Goal: Task Accomplishment & Management: Complete application form

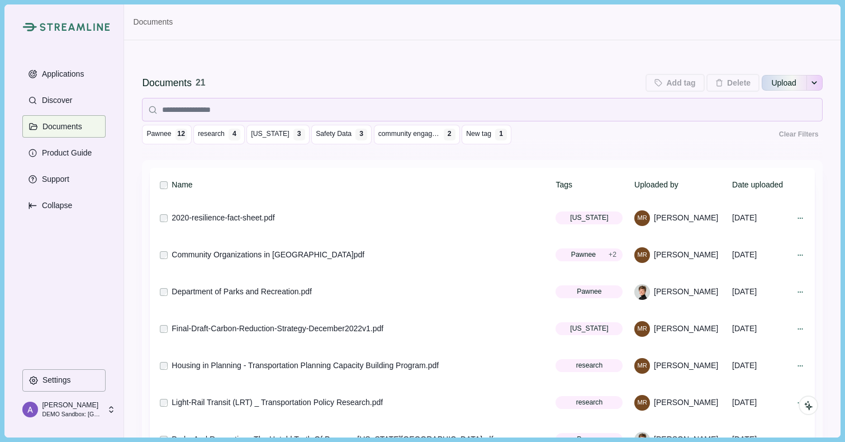
scroll to position [362, 0]
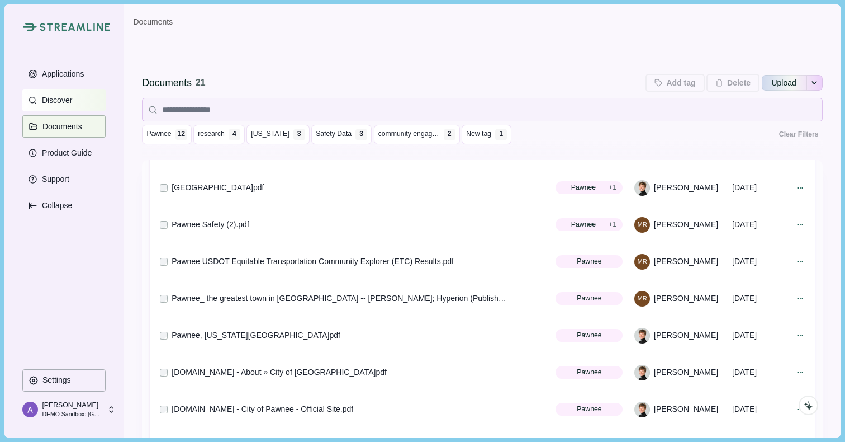
click at [64, 98] on p "Discover" at bounding box center [55, 101] width 34 height 10
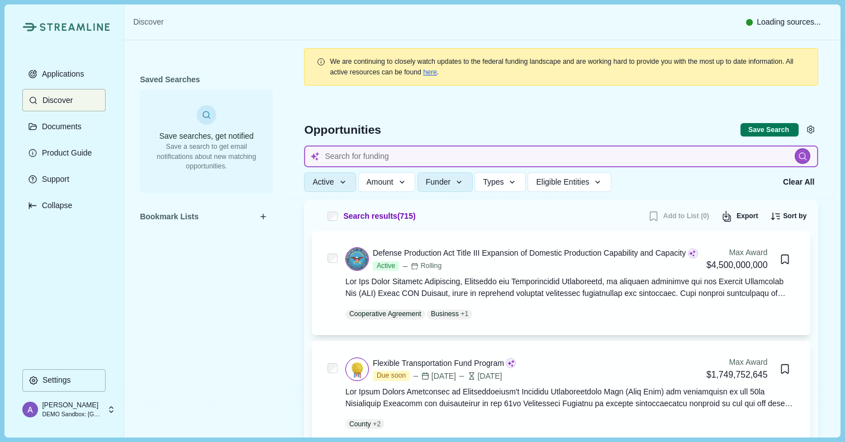
click at [406, 160] on input at bounding box center [561, 156] width 514 height 22
type input "Cancer therapeutics"
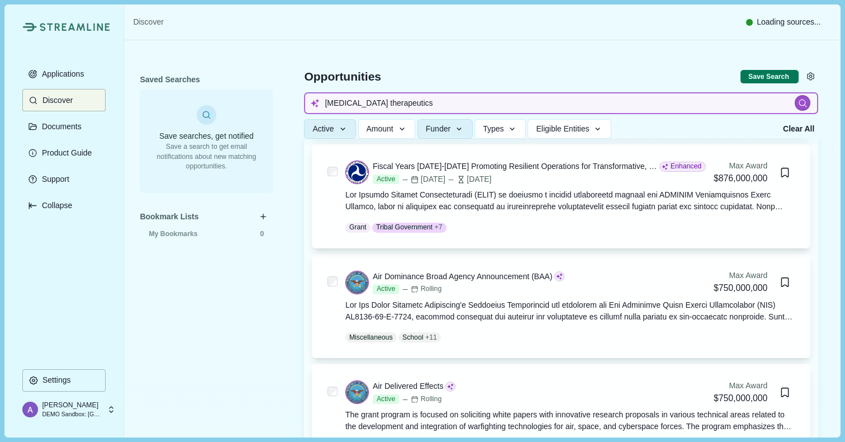
scroll to position [310, 0]
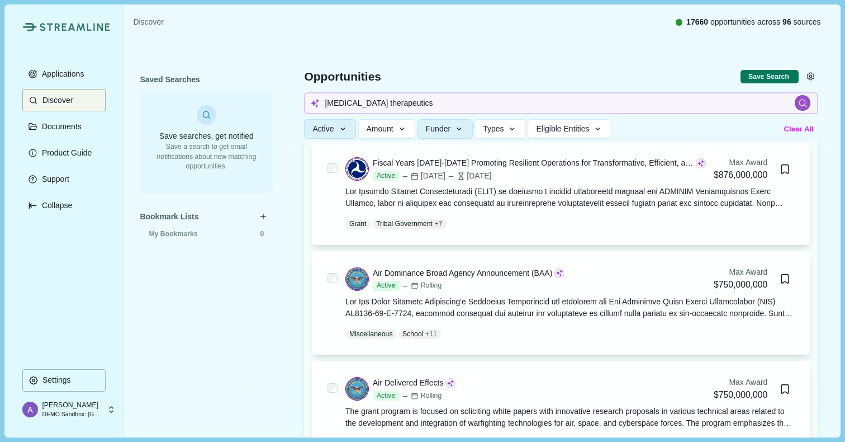
click at [795, 127] on button "Clear All" at bounding box center [799, 129] width 37 height 18
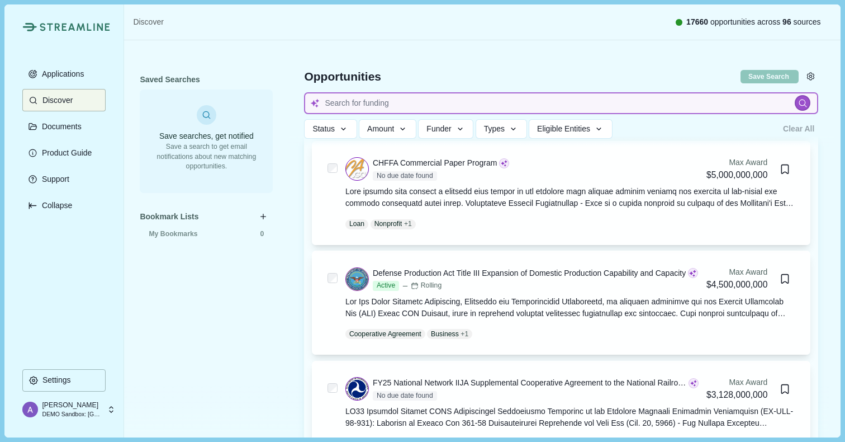
click at [360, 103] on input at bounding box center [561, 103] width 514 height 22
click at [693, 106] on input "Cancer therapeutics" at bounding box center [561, 103] width 514 height 22
type input "C"
click at [447, 97] on input at bounding box center [561, 103] width 514 height 22
type input "Cancer therapeutics"
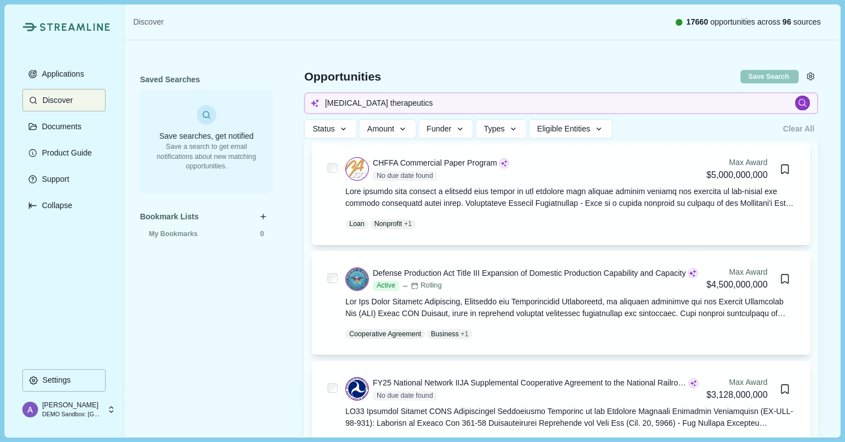
click at [806, 107] on div at bounding box center [803, 103] width 15 height 15
click at [801, 107] on icon at bounding box center [803, 103] width 10 height 10
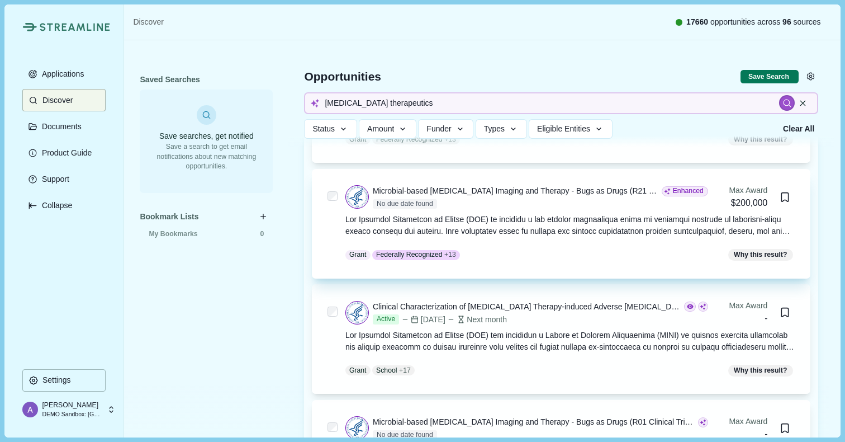
scroll to position [258, 0]
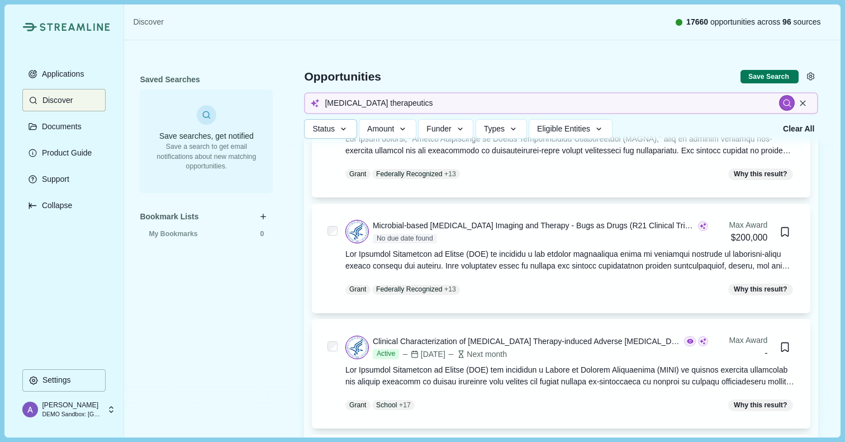
click at [339, 127] on icon "button" at bounding box center [344, 129] width 10 height 10
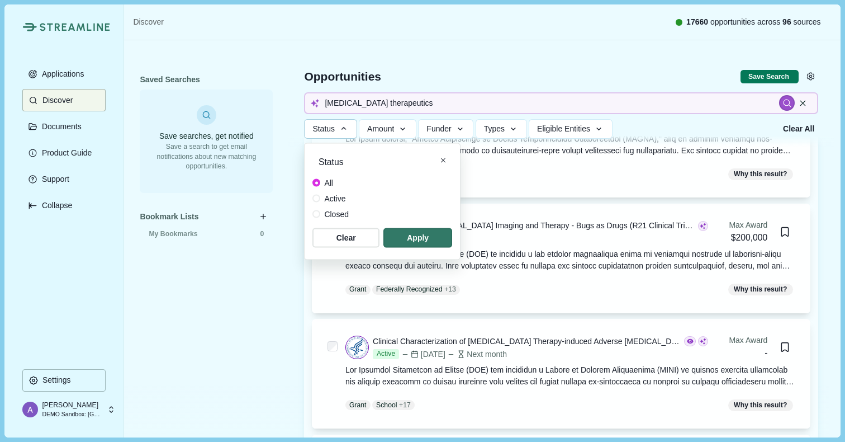
click at [314, 200] on span at bounding box center [317, 199] width 8 height 8
click at [431, 232] on span "button" at bounding box center [417, 237] width 65 height 18
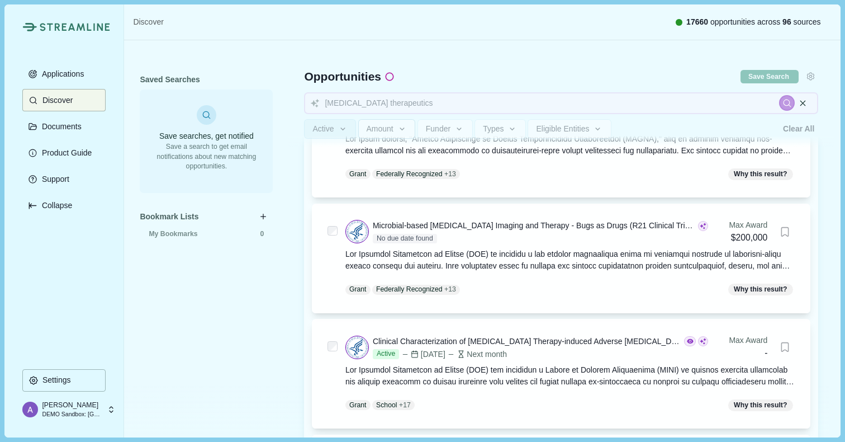
scroll to position [181, 0]
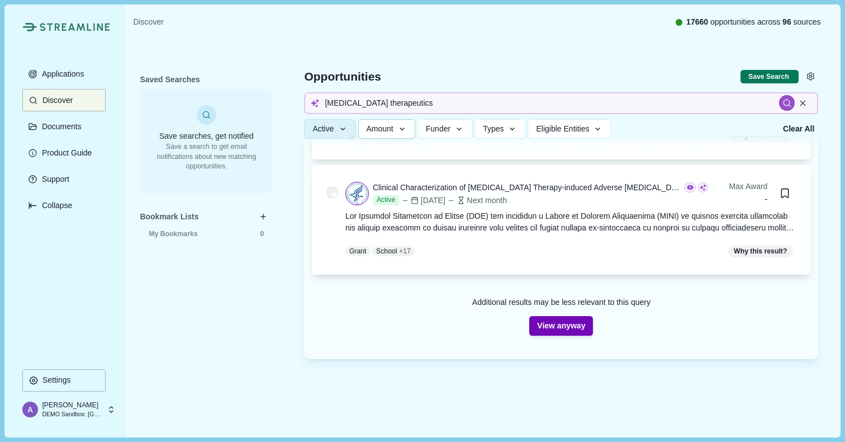
click at [407, 131] on icon "button" at bounding box center [403, 129] width 10 height 10
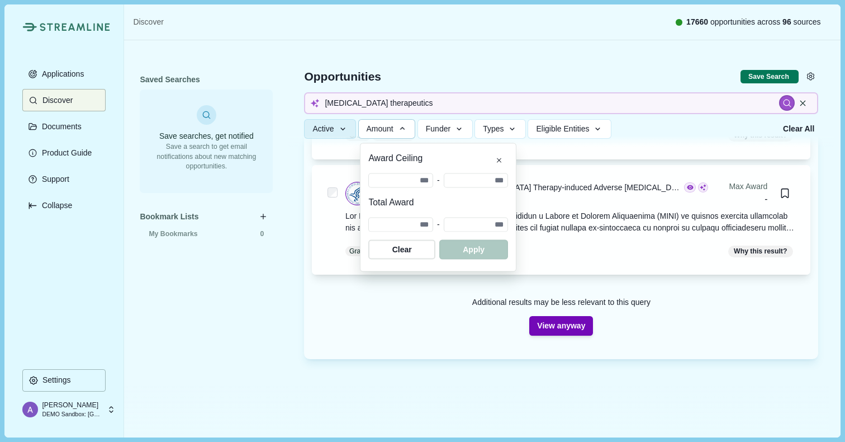
click at [414, 133] on button "Amount" at bounding box center [387, 129] width 58 height 20
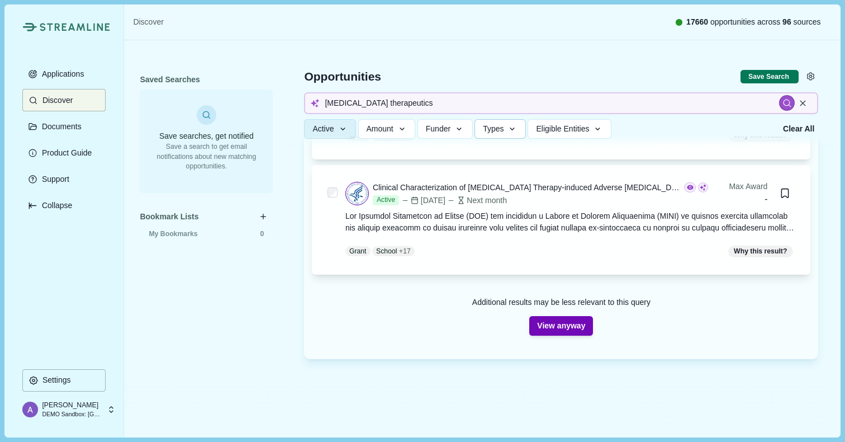
click at [518, 131] on icon "button" at bounding box center [513, 129] width 10 height 10
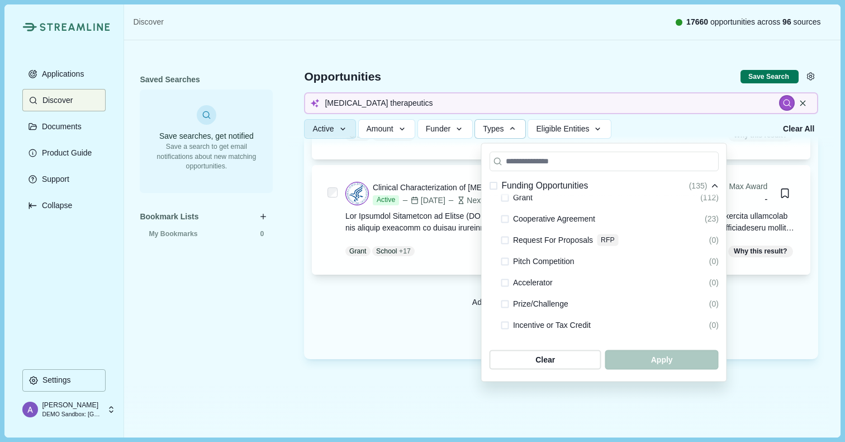
scroll to position [0, 0]
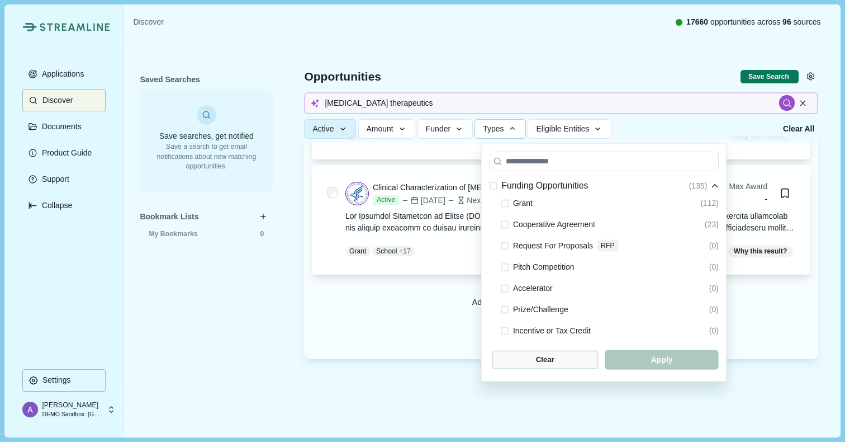
click at [583, 368] on span "button" at bounding box center [546, 359] width 106 height 18
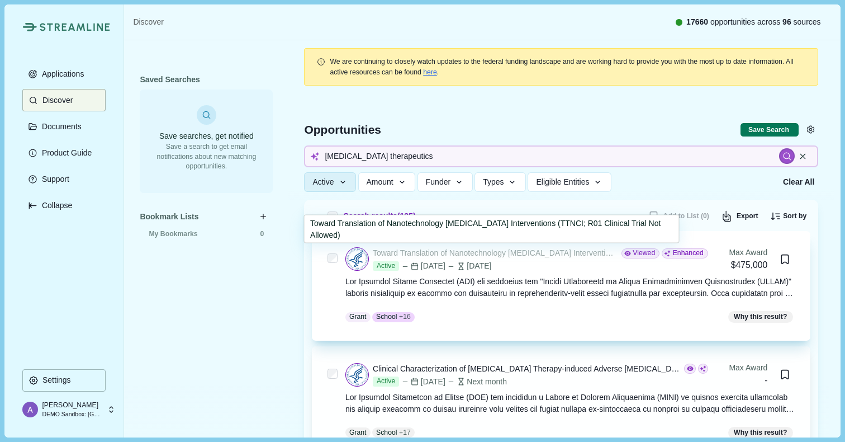
click at [493, 254] on div "Toward Translation of Nanotechnology Cancer Interventions (TTNCI; R01 Clinical …" at bounding box center [495, 253] width 245 height 12
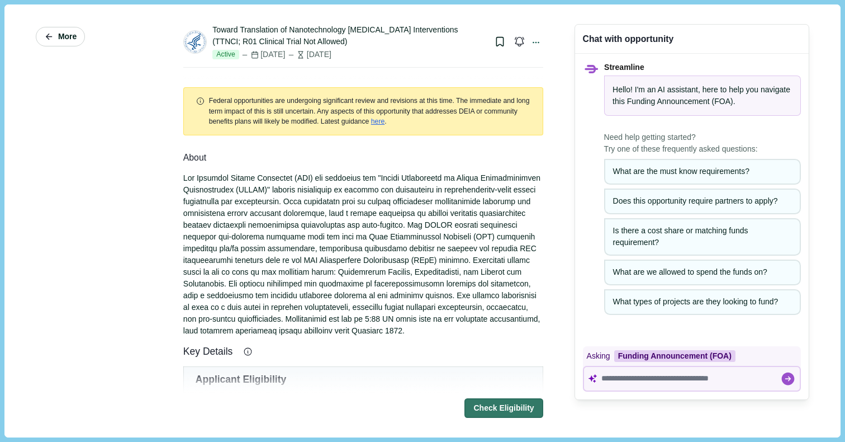
click at [63, 38] on span "More" at bounding box center [67, 37] width 18 height 10
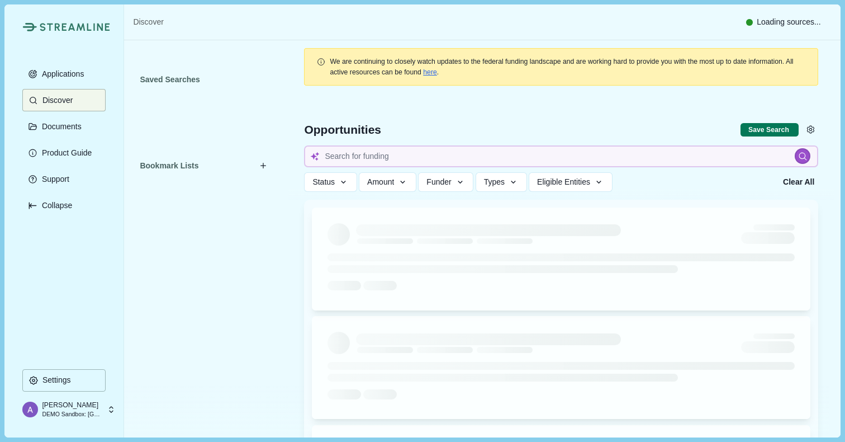
type input "Cancer therapeutics"
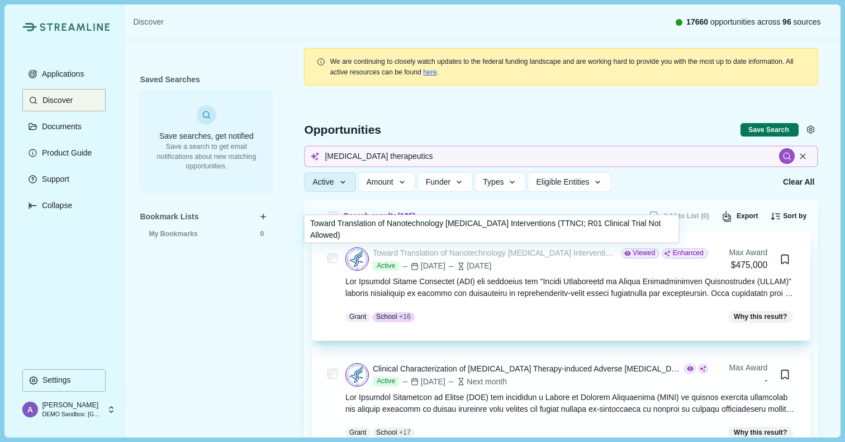
click at [470, 251] on div "Toward Translation of Nanotechnology Cancer Interventions (TTNCI; R01 Clinical …" at bounding box center [495, 253] width 245 height 12
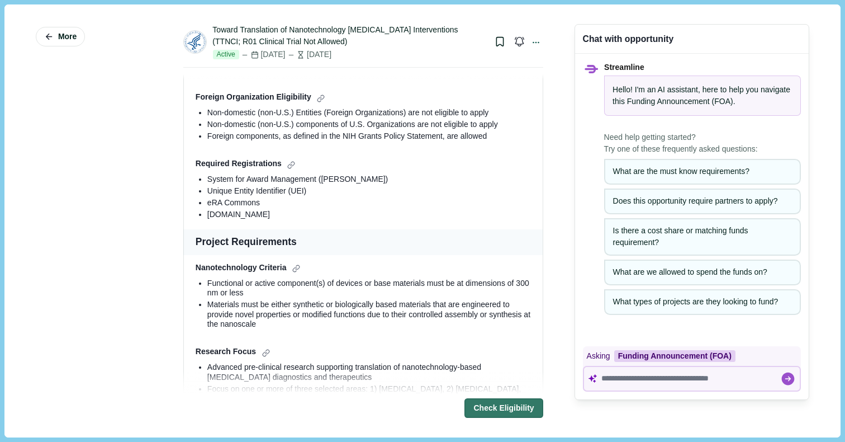
scroll to position [430, 0]
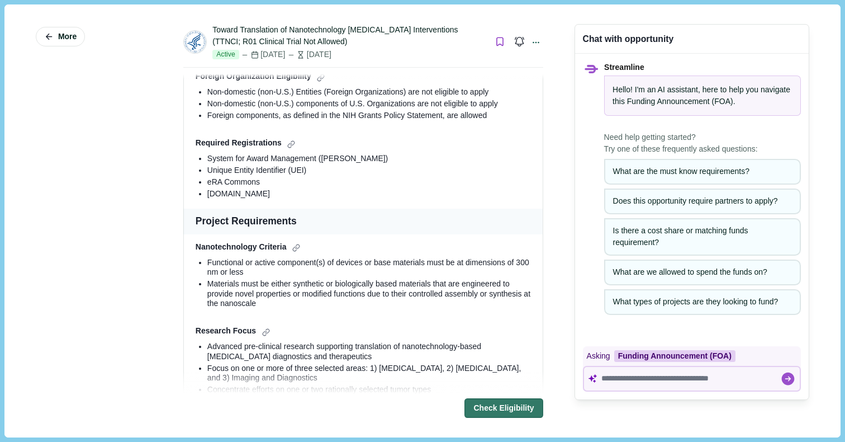
click at [495, 42] on icon "Bookmark this grant." at bounding box center [500, 41] width 11 height 11
click at [451, 50] on div "Active Nov 17, 2025 2 months from now" at bounding box center [348, 55] width 273 height 10
click at [68, 40] on span "More" at bounding box center [67, 37] width 18 height 10
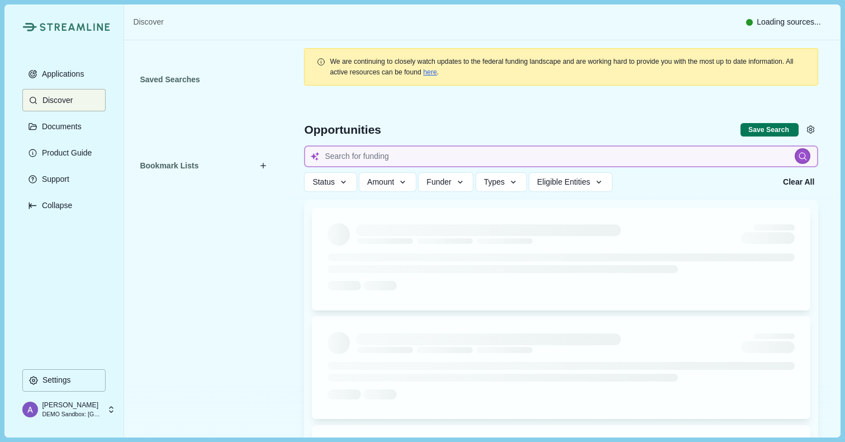
type input "Cancer therapeutics"
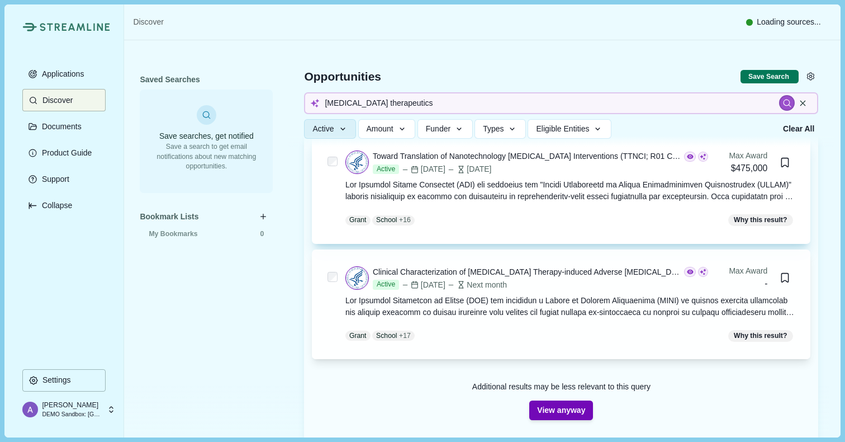
scroll to position [98, 0]
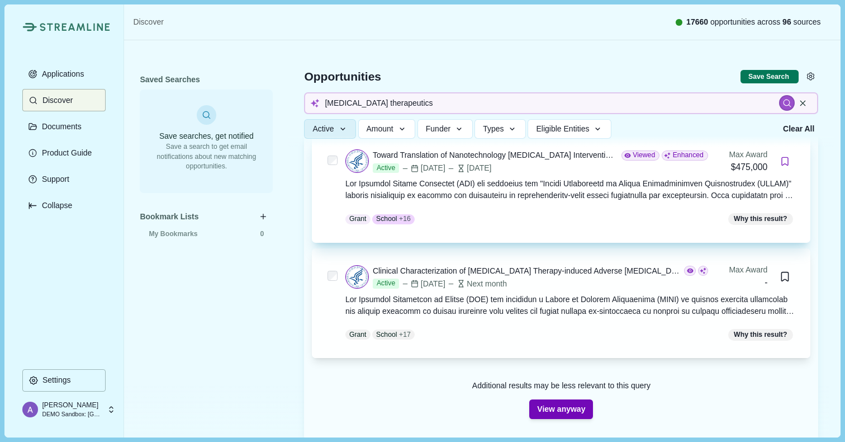
click at [782, 160] on icon "Bookmark this grant." at bounding box center [785, 161] width 11 height 11
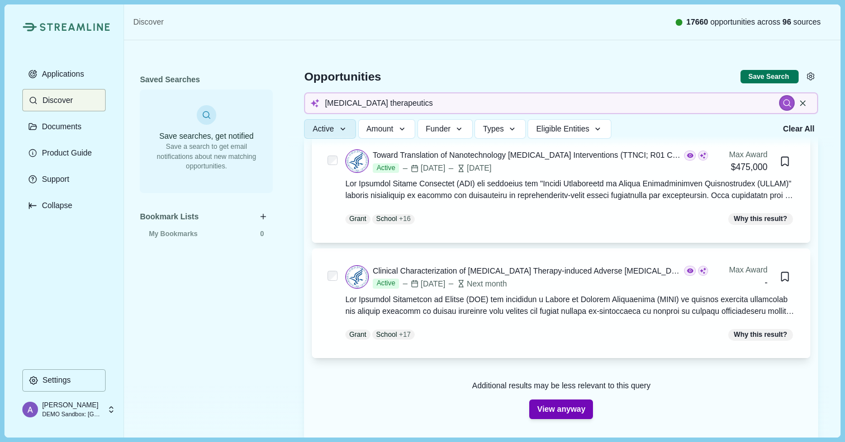
click at [716, 131] on div "Active Status All Active Closed Clear Apply Amount Award Ceiling - Total Award …" at bounding box center [539, 129] width 471 height 20
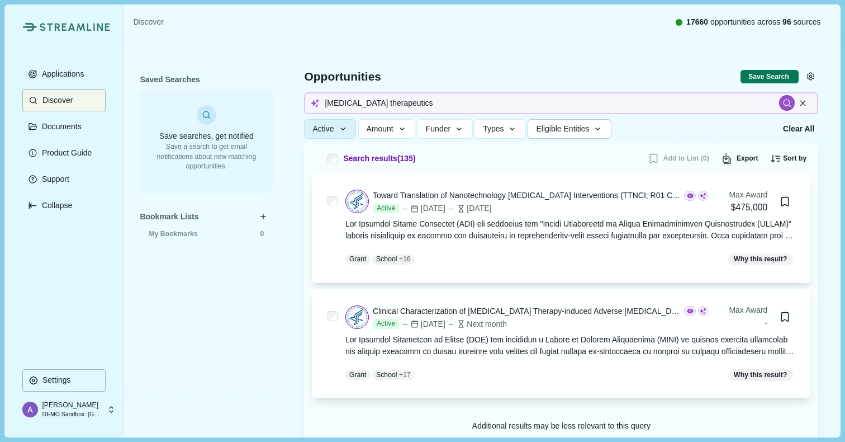
scroll to position [2, 0]
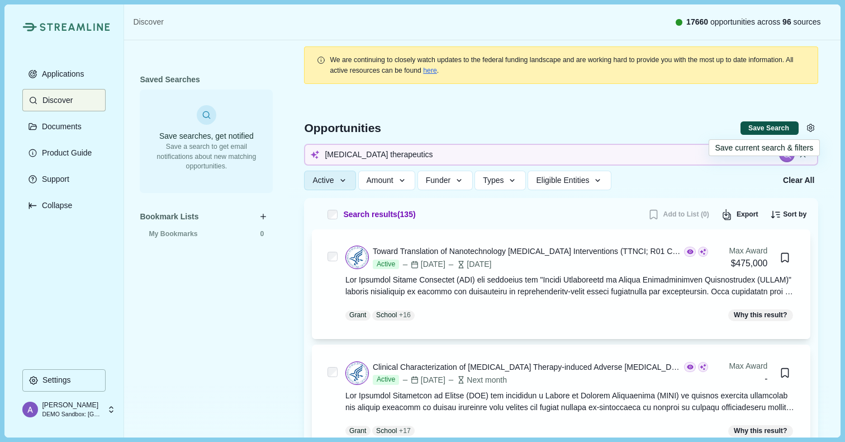
click at [764, 130] on button "Save Search" at bounding box center [770, 128] width 58 height 14
select select "*****"
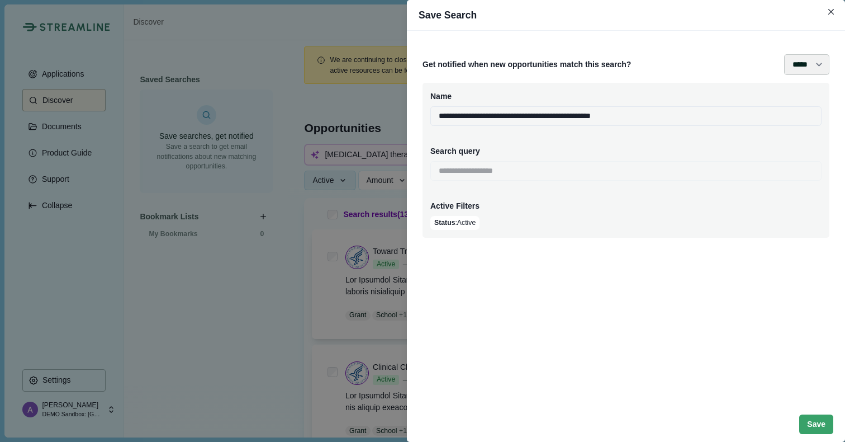
click at [822, 67] on select "**** ***** ****** *******" at bounding box center [806, 64] width 45 height 21
click at [830, 14] on icon "Close" at bounding box center [832, 12] width 6 height 6
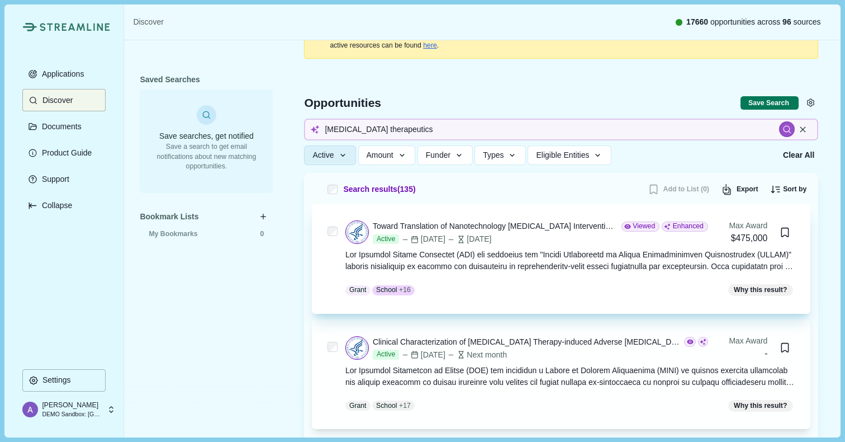
scroll to position [29, 0]
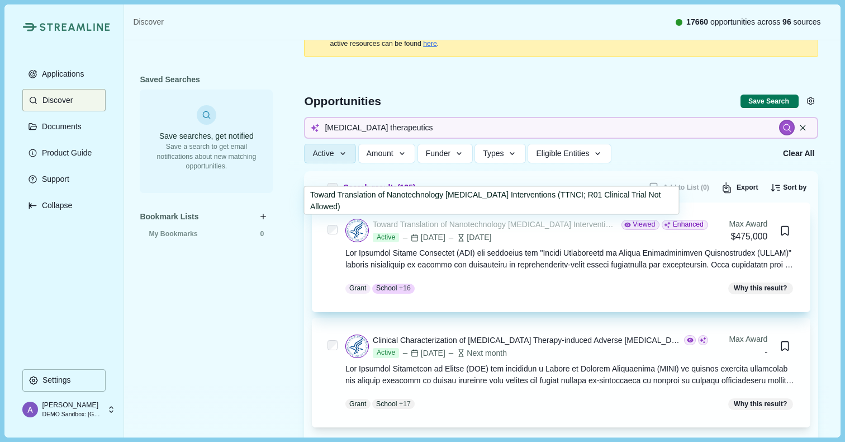
click at [566, 227] on div "Toward Translation of Nanotechnology Cancer Interventions (TTNCI; R01 Clinical …" at bounding box center [495, 225] width 245 height 12
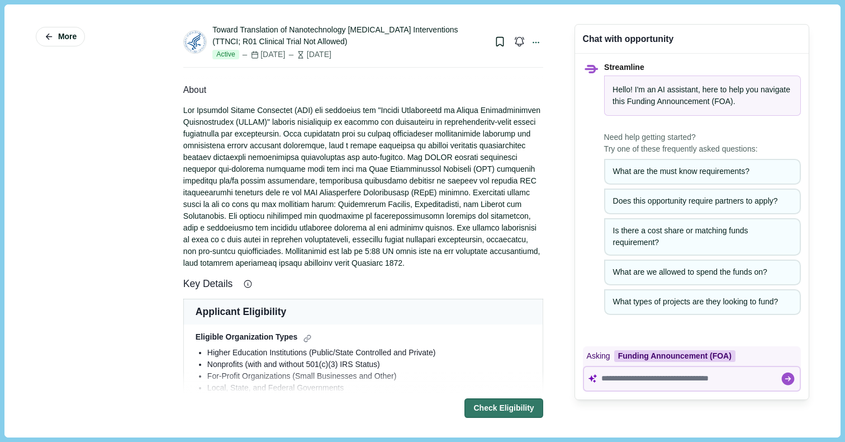
scroll to position [68, 0]
click at [683, 378] on textarea at bounding box center [691, 379] width 179 height 10
paste textarea "**********"
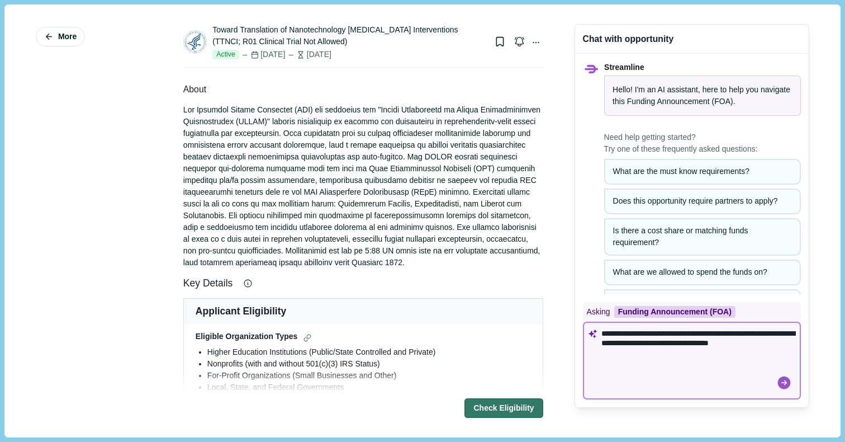
type textarea "**********"
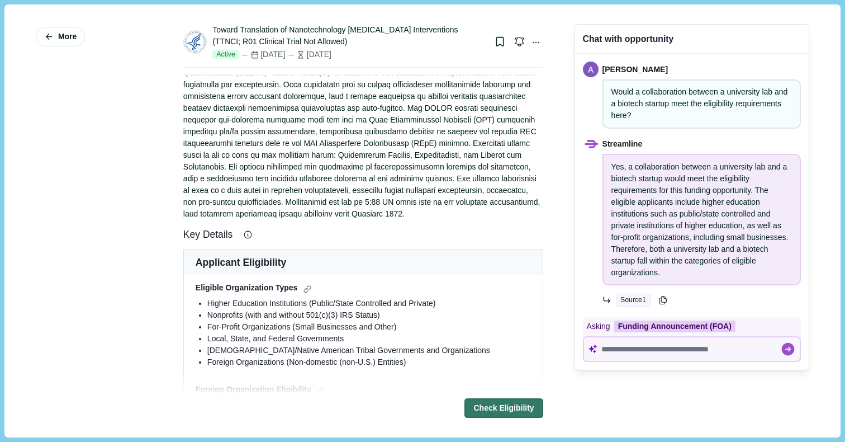
scroll to position [0, 0]
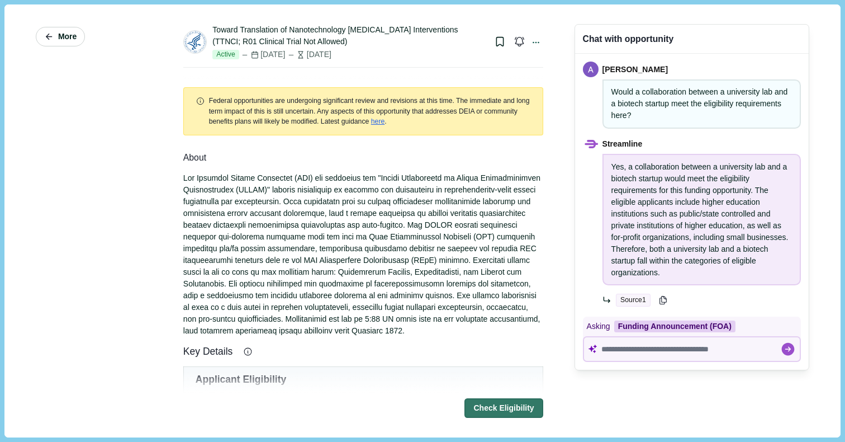
click at [60, 39] on span "More" at bounding box center [67, 37] width 18 height 10
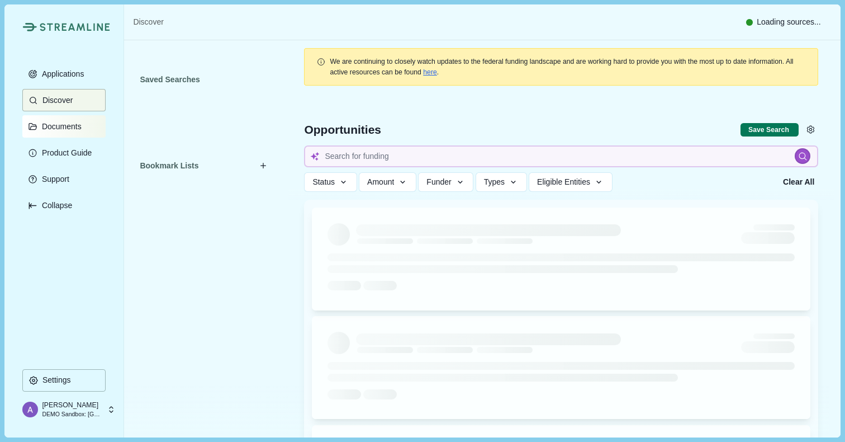
type input "Cancer therapeutics"
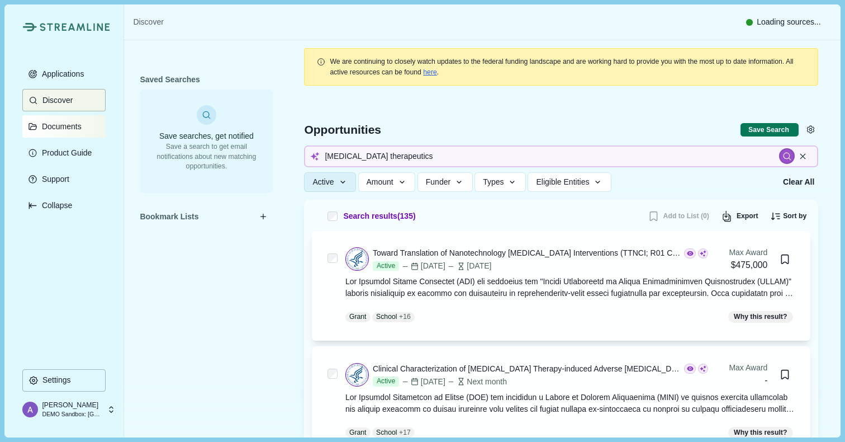
click at [73, 126] on p "Documents" at bounding box center [60, 127] width 44 height 10
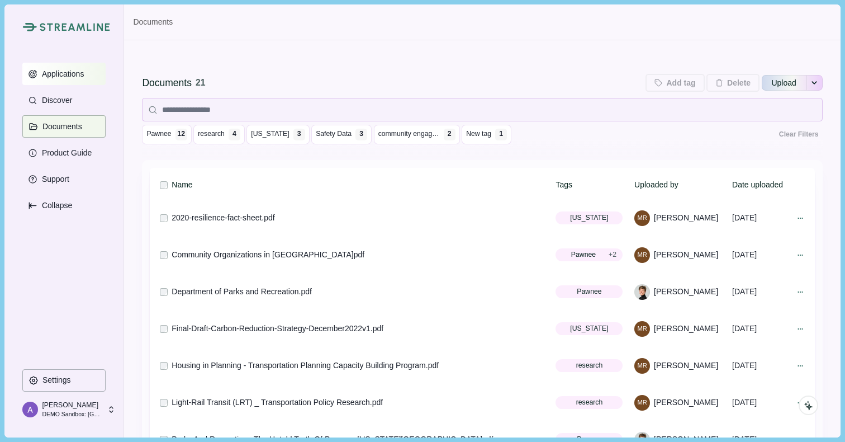
click at [74, 73] on p "Applications" at bounding box center [61, 74] width 46 height 10
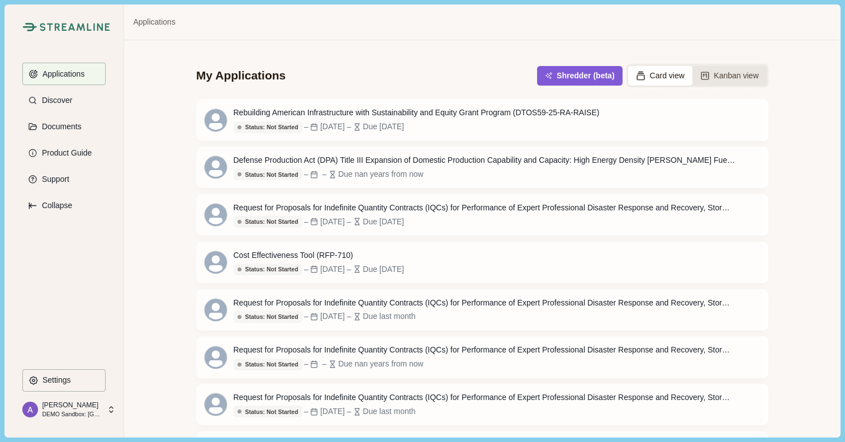
click at [734, 75] on button "Kanban view" at bounding box center [730, 76] width 74 height 20
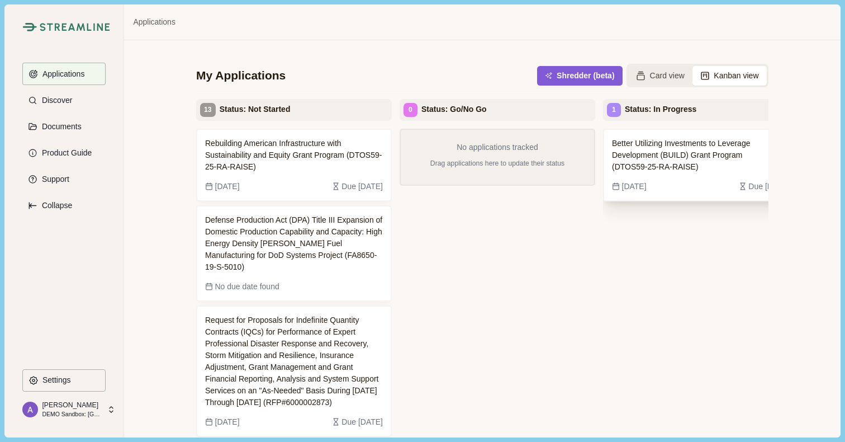
click at [691, 144] on span "Better Utilizing Investments to Leverage Development (BUILD) Grant Program (DTO…" at bounding box center [692, 155] width 160 height 35
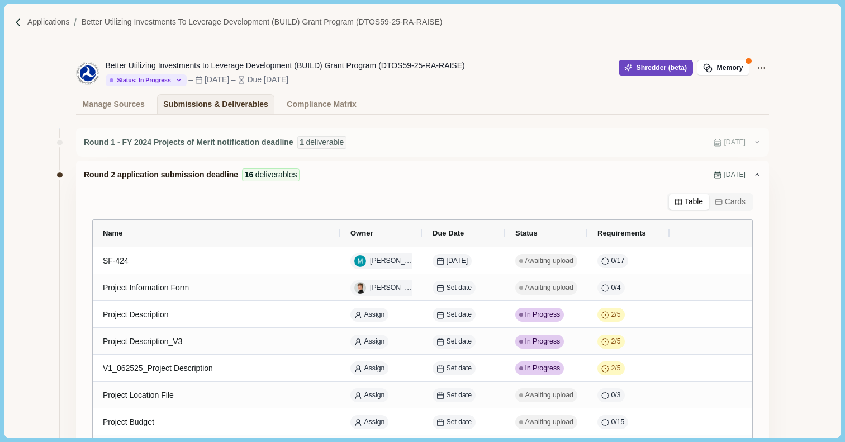
click at [640, 68] on button "Shredder (beta)" at bounding box center [656, 68] width 74 height 16
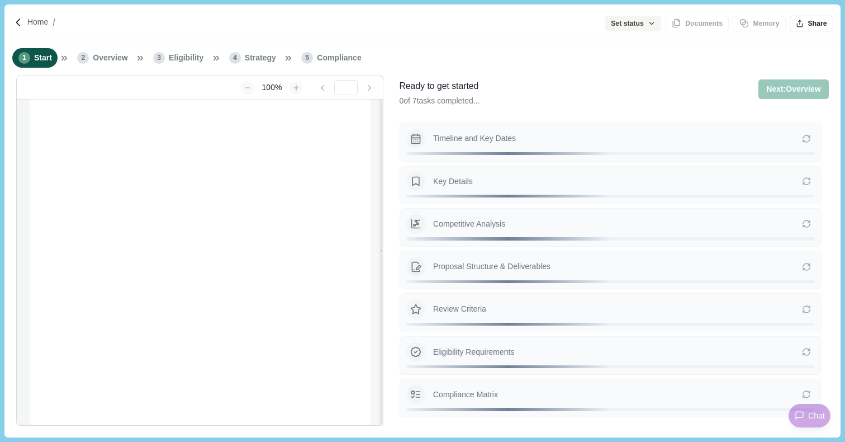
type input "**********"
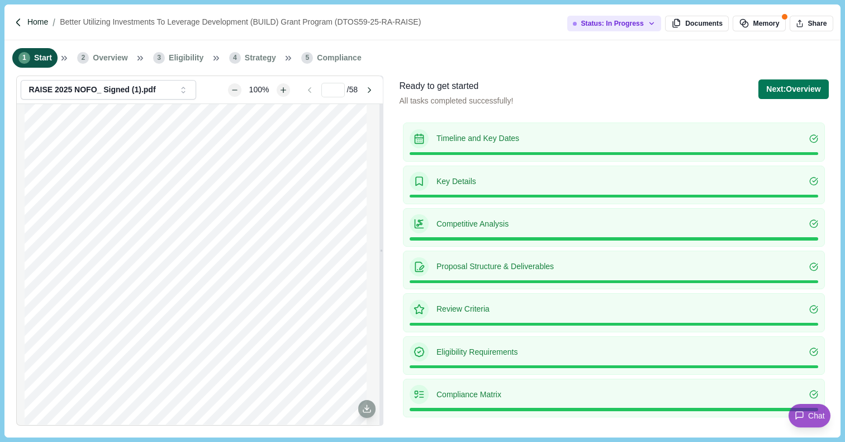
click at [31, 18] on p "Home" at bounding box center [37, 22] width 21 height 12
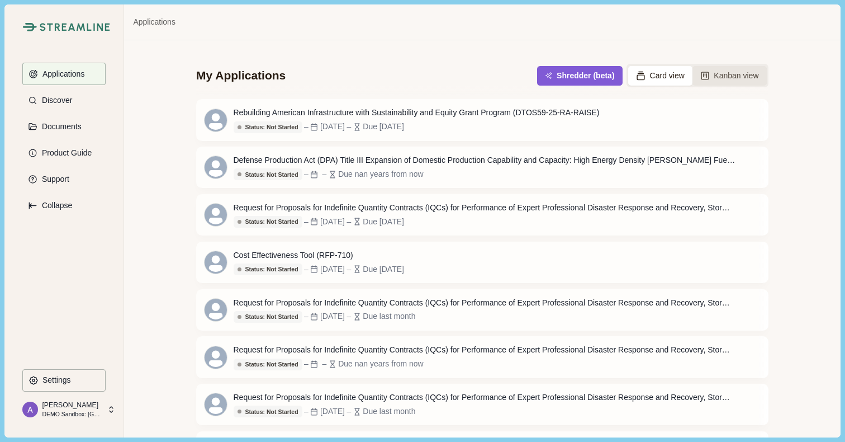
click at [738, 74] on button "Kanban view" at bounding box center [730, 76] width 74 height 20
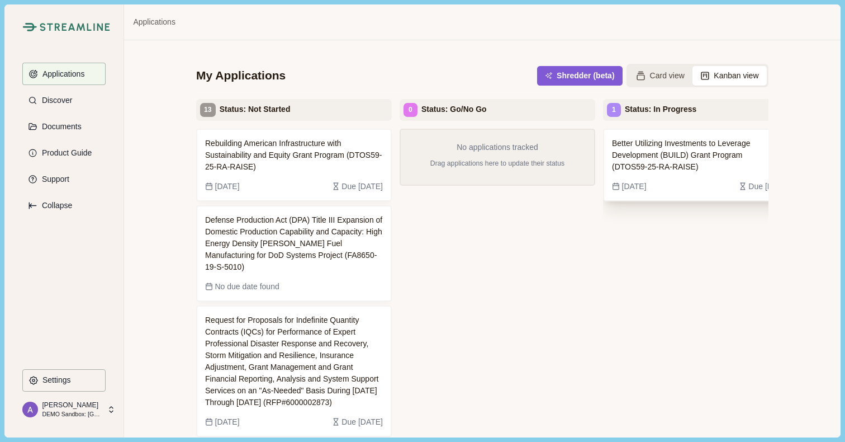
click at [713, 148] on span "Better Utilizing Investments to Leverage Development (BUILD) Grant Program (DTO…" at bounding box center [692, 155] width 160 height 35
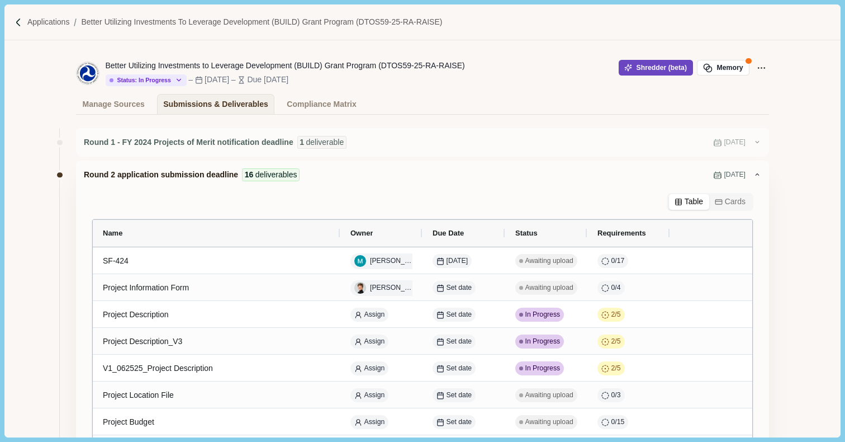
click at [641, 67] on button "Shredder (beta)" at bounding box center [656, 68] width 74 height 16
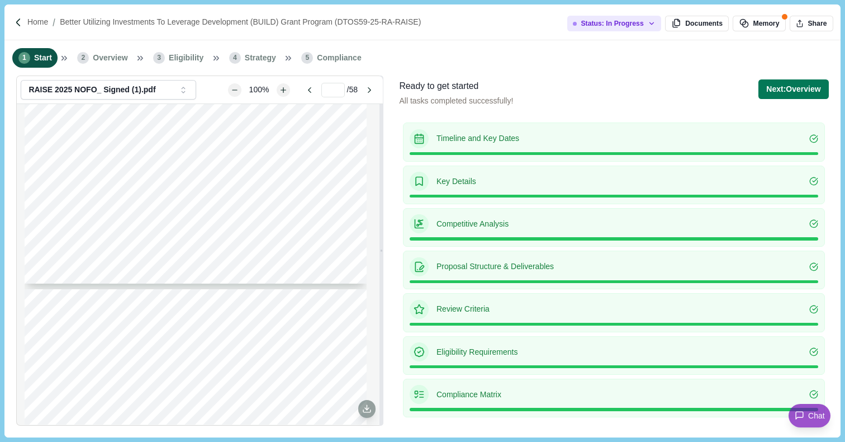
scroll to position [6903, 0]
type input "**"
click at [796, 89] on button "Next: Overview" at bounding box center [794, 89] width 70 height 20
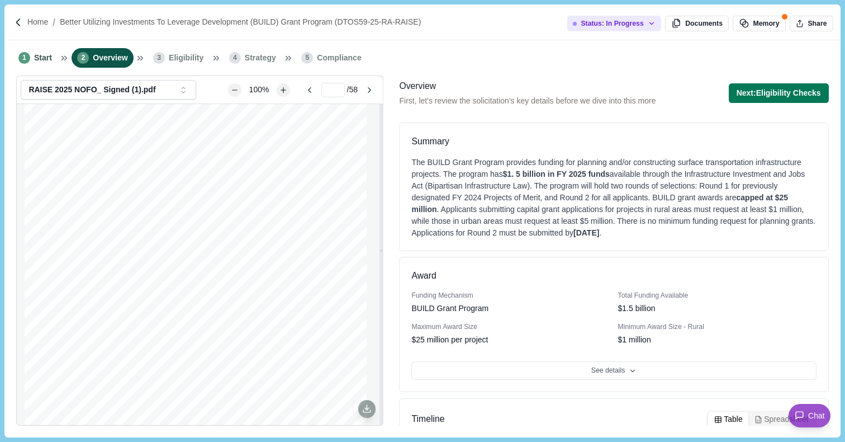
scroll to position [5499, 0]
click at [33, 21] on p "Home" at bounding box center [37, 22] width 21 height 12
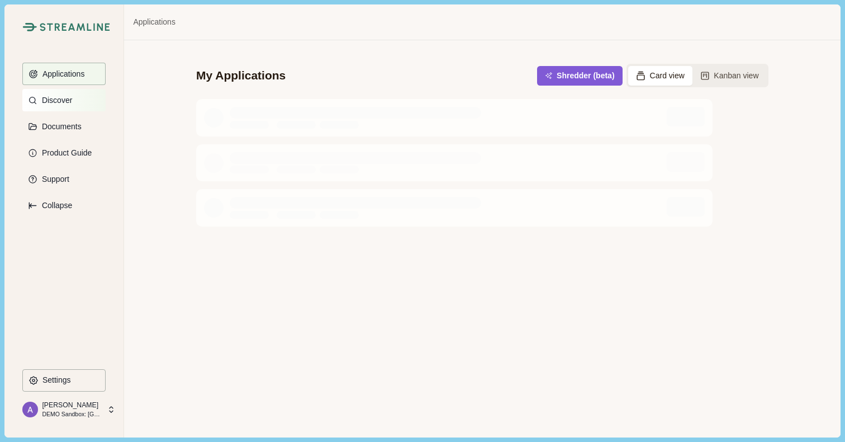
click at [72, 105] on p "Discover" at bounding box center [55, 101] width 34 height 10
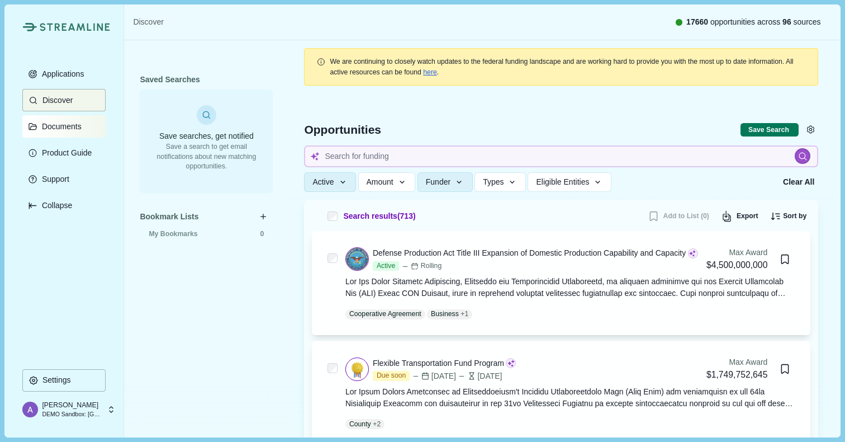
click at [58, 128] on p "Documents" at bounding box center [60, 127] width 44 height 10
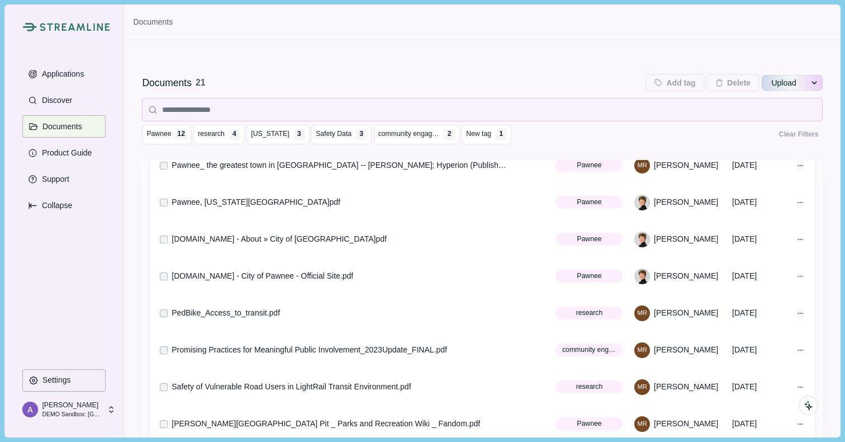
scroll to position [502, 0]
click at [69, 75] on p "Applications" at bounding box center [61, 74] width 46 height 10
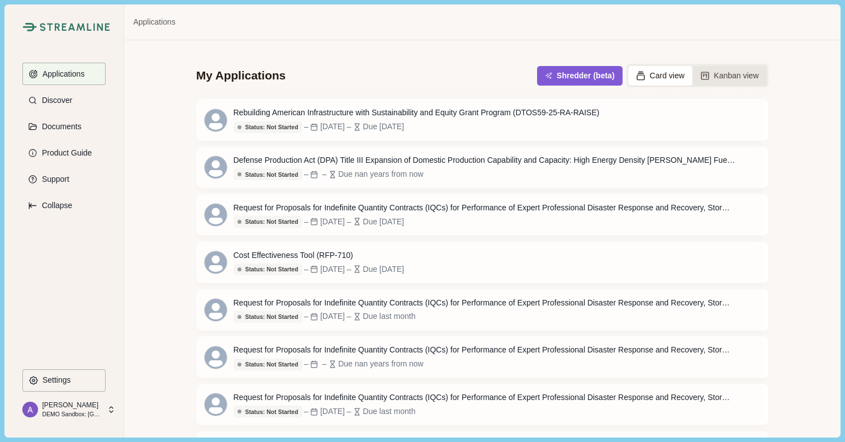
click at [727, 72] on button "Kanban view" at bounding box center [730, 76] width 74 height 20
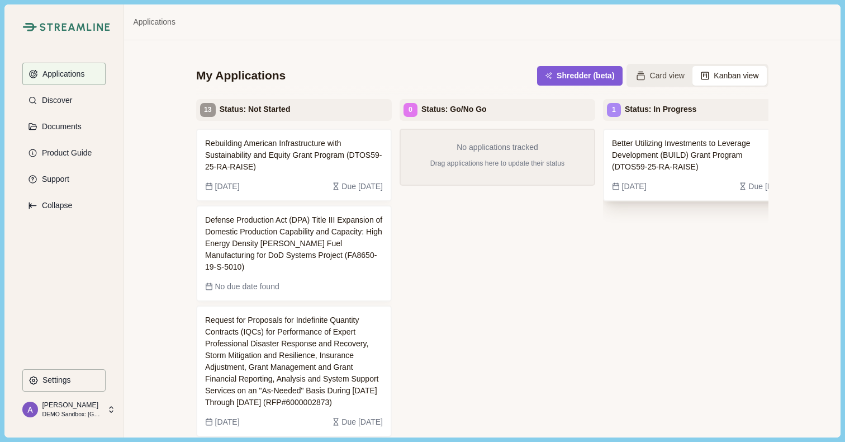
click at [716, 157] on span "Better Utilizing Investments to Leverage Development (BUILD) Grant Program (DTO…" at bounding box center [692, 155] width 160 height 35
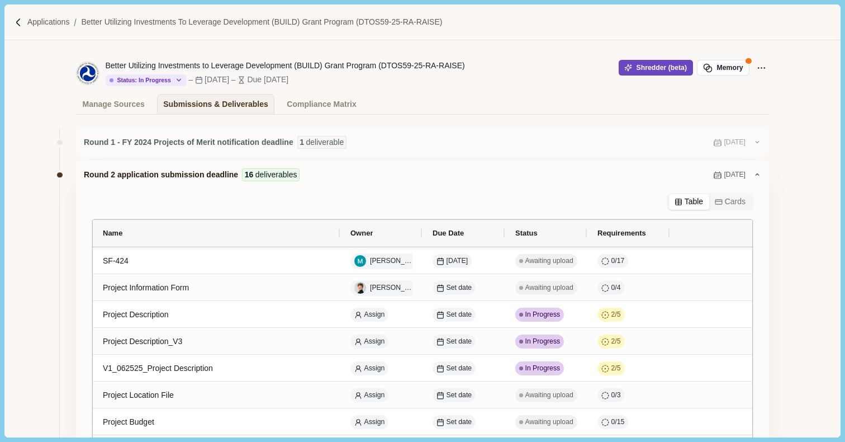
click at [648, 70] on button "Shredder (beta)" at bounding box center [656, 68] width 74 height 16
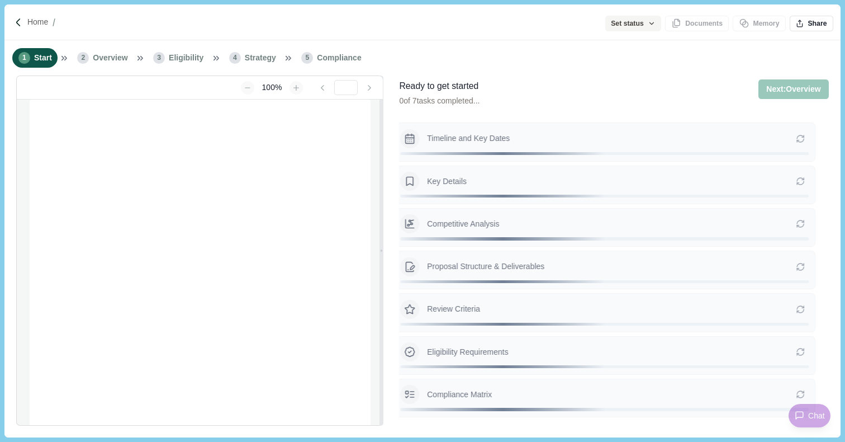
type input "**********"
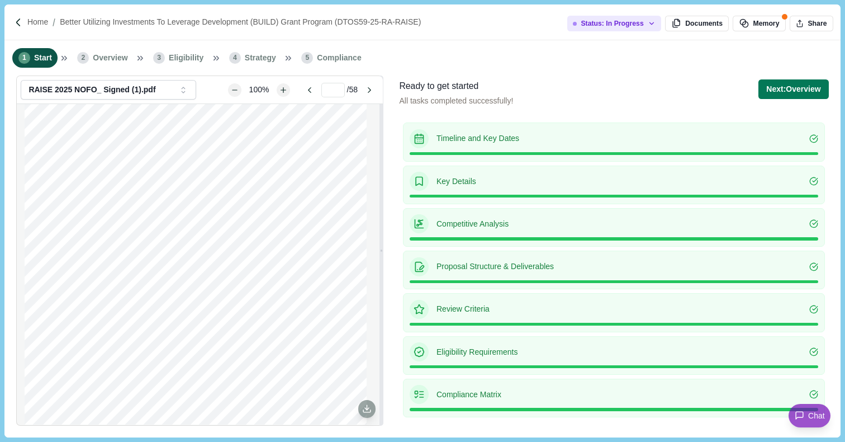
scroll to position [1909, 0]
type input "*"
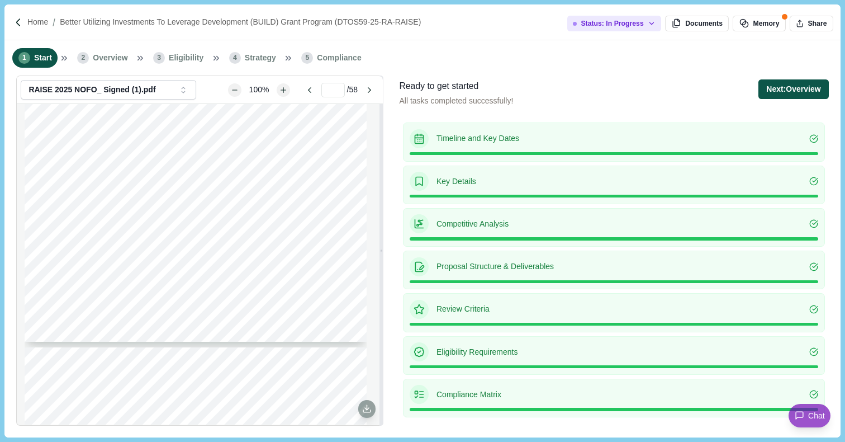
click at [791, 92] on button "Next: Overview" at bounding box center [794, 89] width 70 height 20
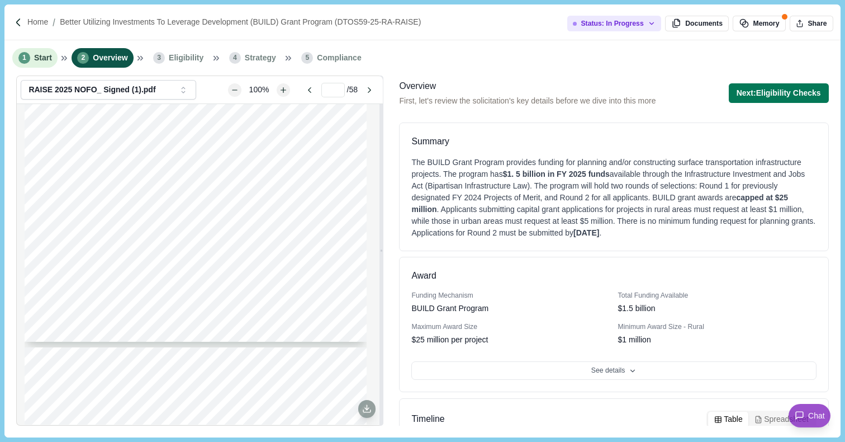
click at [35, 64] on li "1 Start" at bounding box center [34, 58] width 45 height 20
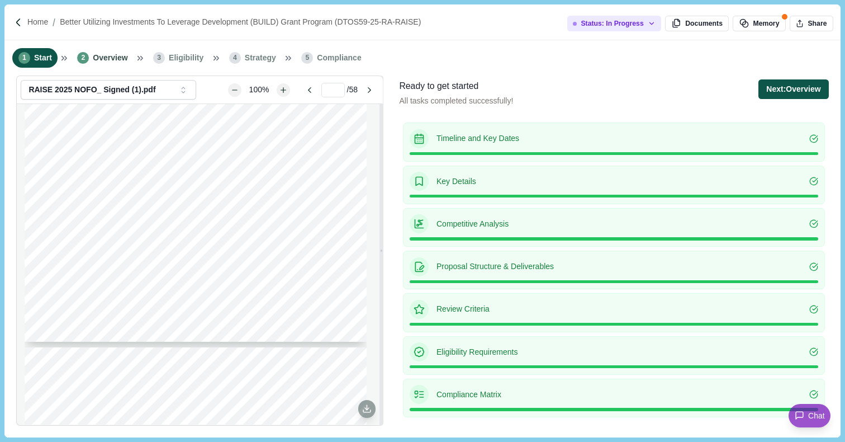
click at [796, 88] on button "Next: Overview" at bounding box center [794, 89] width 70 height 20
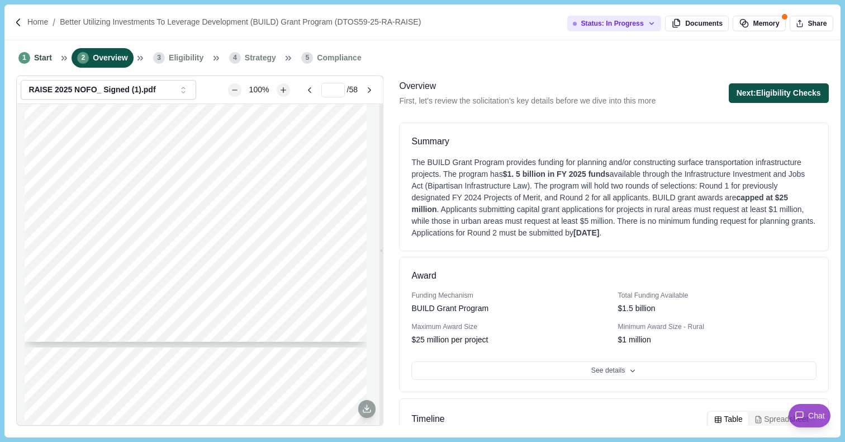
click at [754, 93] on button "Next: Eligibility Checks" at bounding box center [779, 93] width 100 height 20
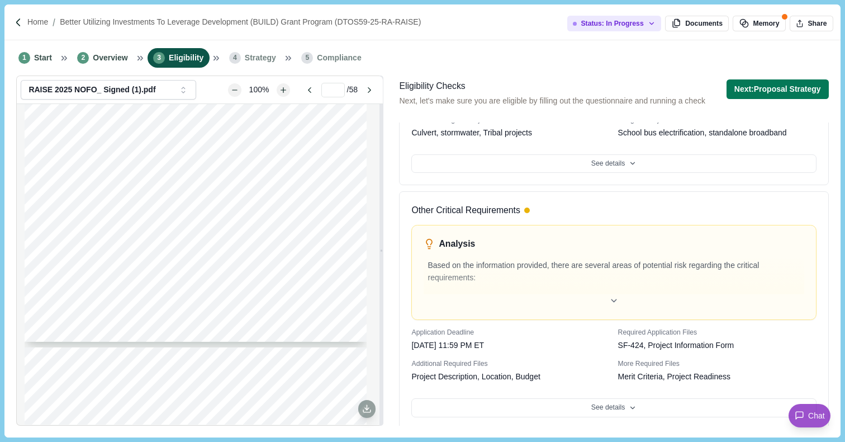
scroll to position [554, 0]
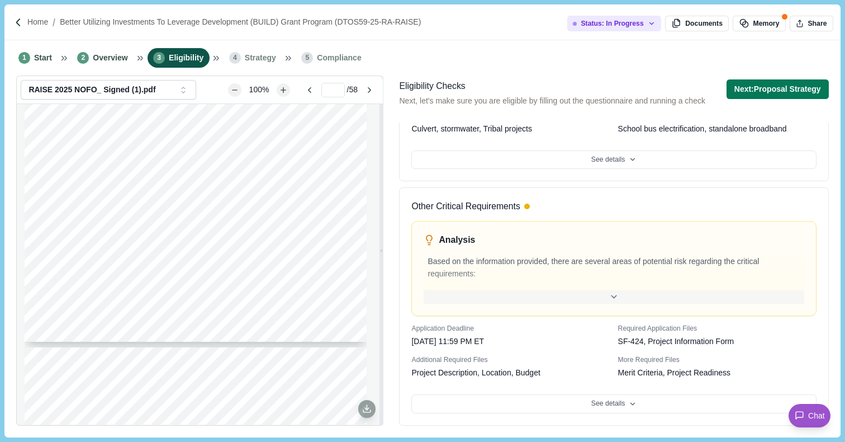
click at [604, 298] on div at bounding box center [614, 297] width 380 height 14
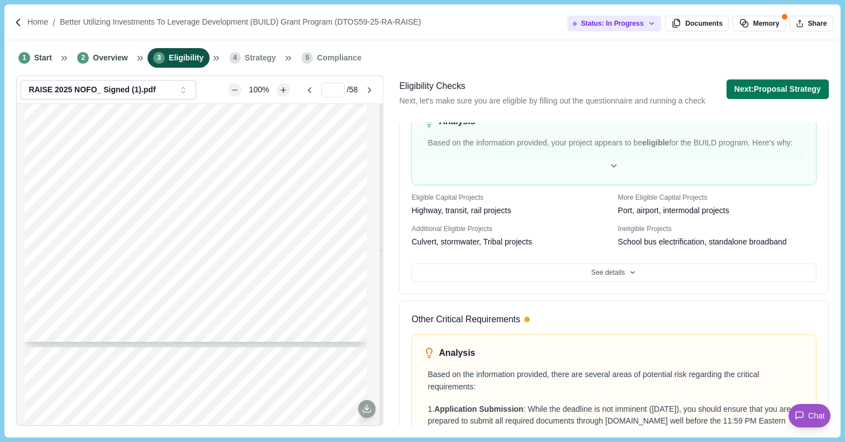
scroll to position [433, 0]
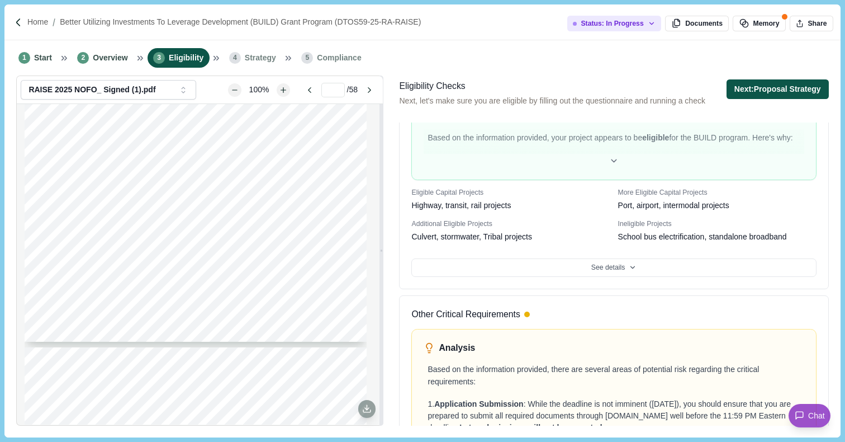
click at [772, 92] on button "Next: Proposal Strategy" at bounding box center [778, 89] width 102 height 20
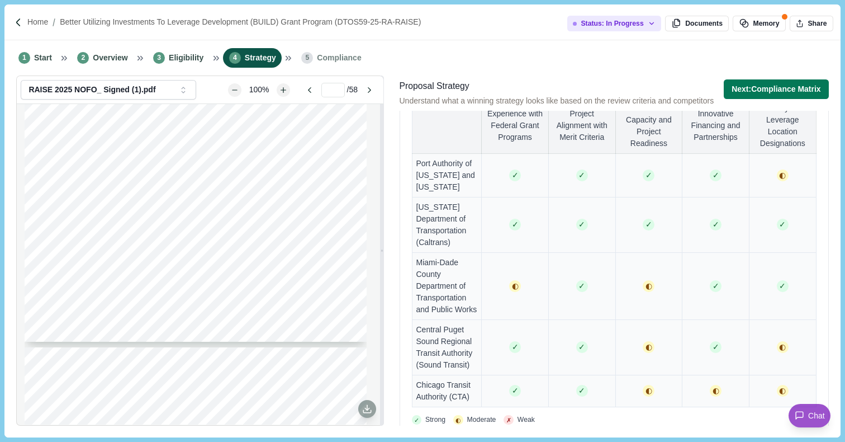
scroll to position [869, 0]
click at [789, 91] on button "Next: Compliance Matrix" at bounding box center [776, 89] width 105 height 20
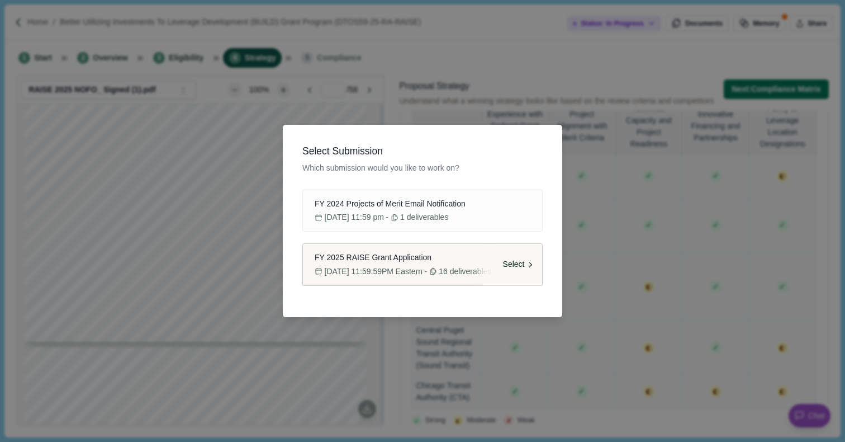
click at [482, 268] on div "Select" at bounding box center [507, 264] width 70 height 41
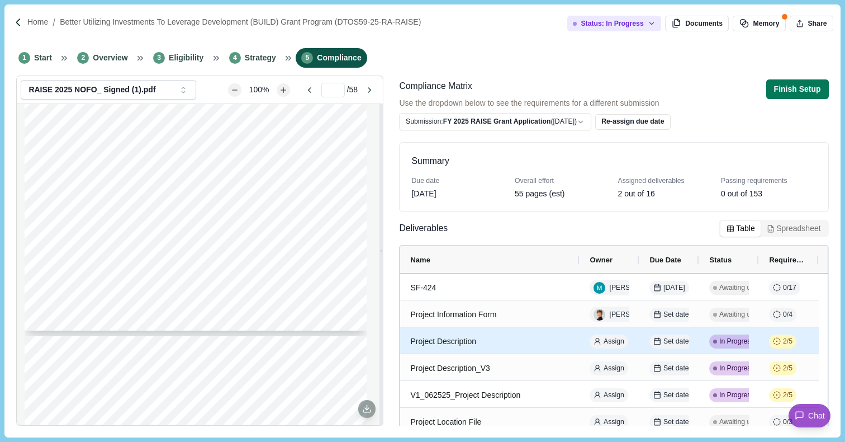
click at [532, 347] on div "Project Description" at bounding box center [489, 341] width 159 height 22
select select "********"
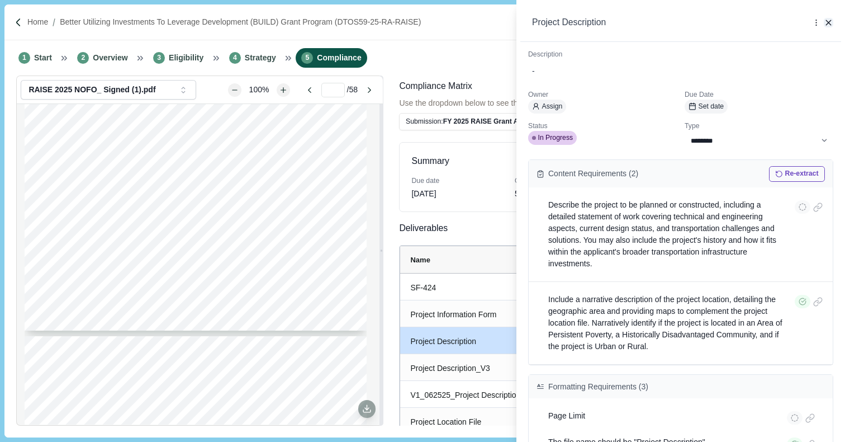
click at [829, 22] on icon "button" at bounding box center [828, 22] width 5 height 5
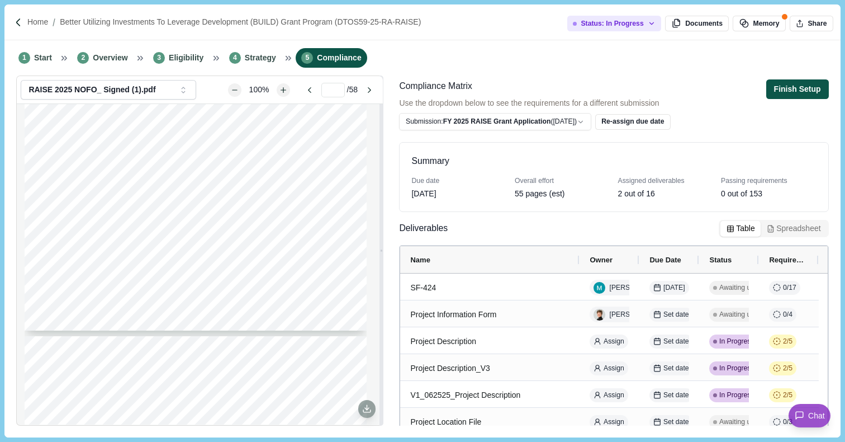
click at [792, 92] on button "Finish Setup" at bounding box center [798, 89] width 63 height 20
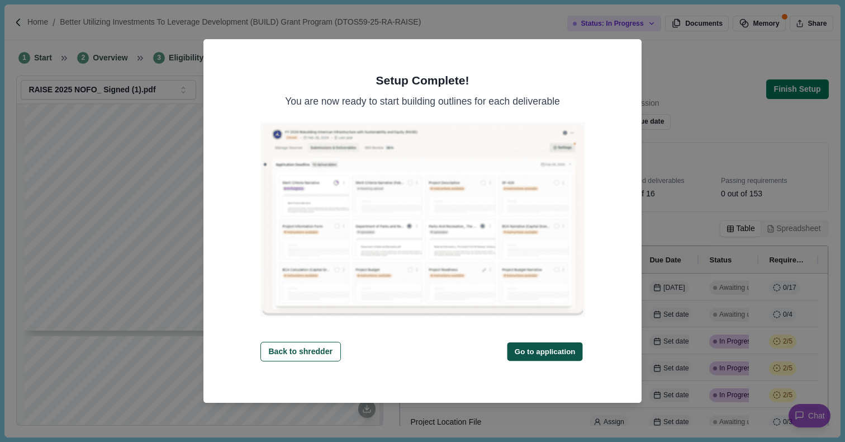
click at [557, 354] on button "Go to application" at bounding box center [545, 351] width 75 height 18
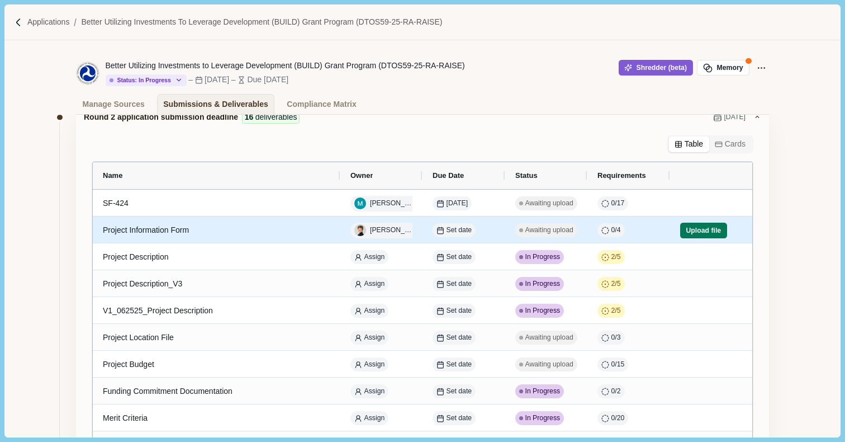
scroll to position [69, 0]
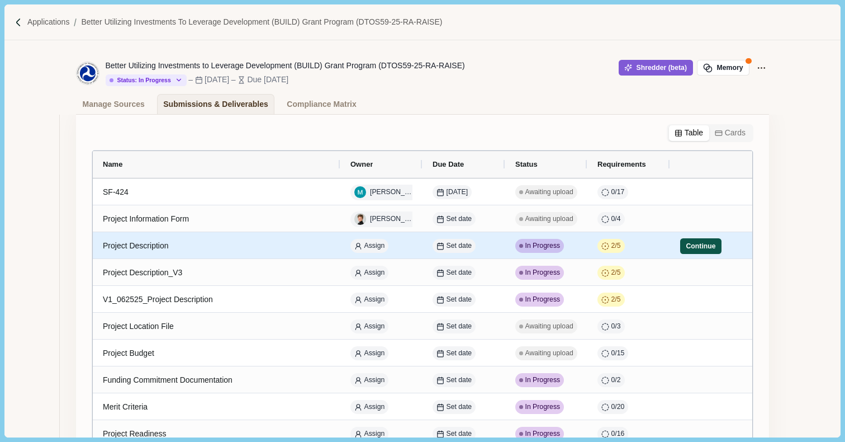
click at [704, 249] on button "Continue" at bounding box center [700, 246] width 41 height 16
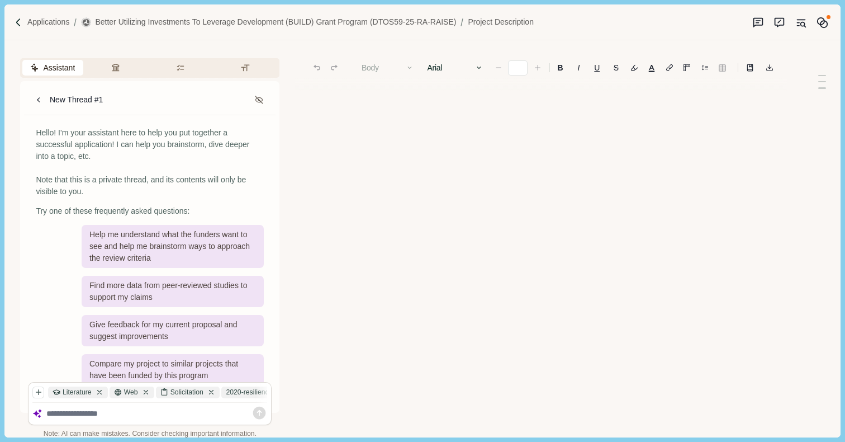
type input "**"
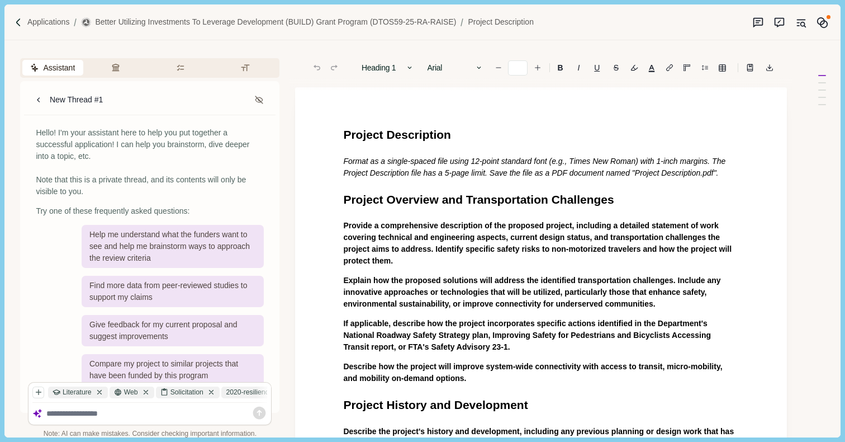
click at [346, 132] on span "Project Description" at bounding box center [397, 134] width 108 height 13
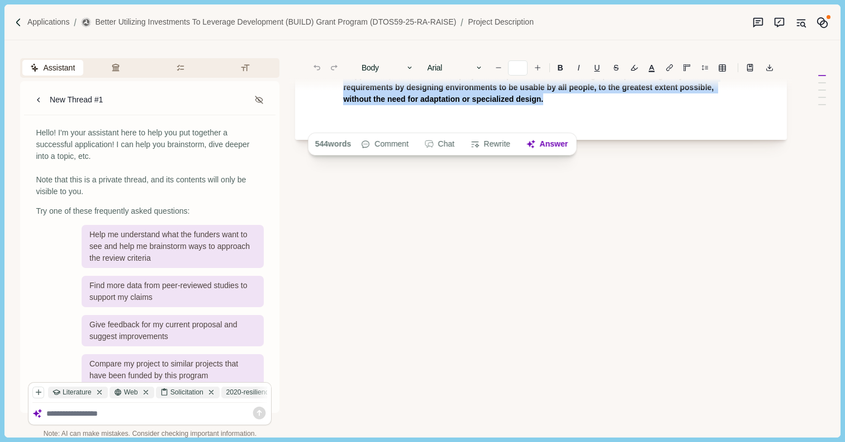
drag, startPoint x: 343, startPoint y: 133, endPoint x: 457, endPoint y: 235, distance: 153.6
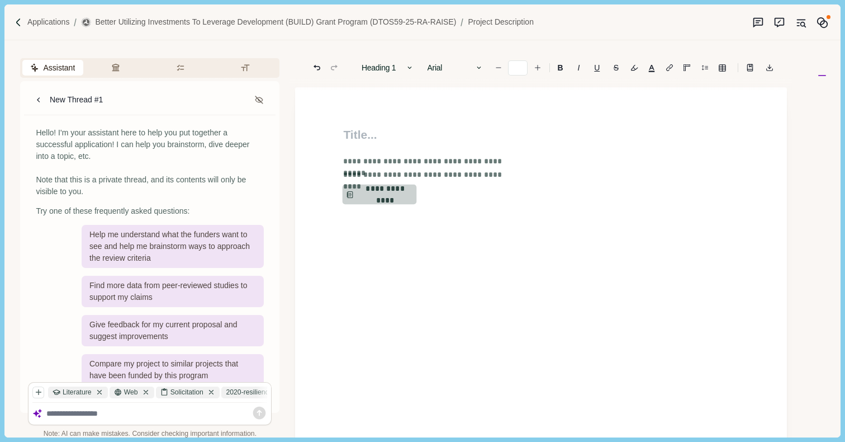
click at [385, 193] on button "**********" at bounding box center [380, 195] width 74 height 20
click at [119, 68] on button "Review Criteria" at bounding box center [117, 68] width 61 height 16
